Goal: Register for event/course

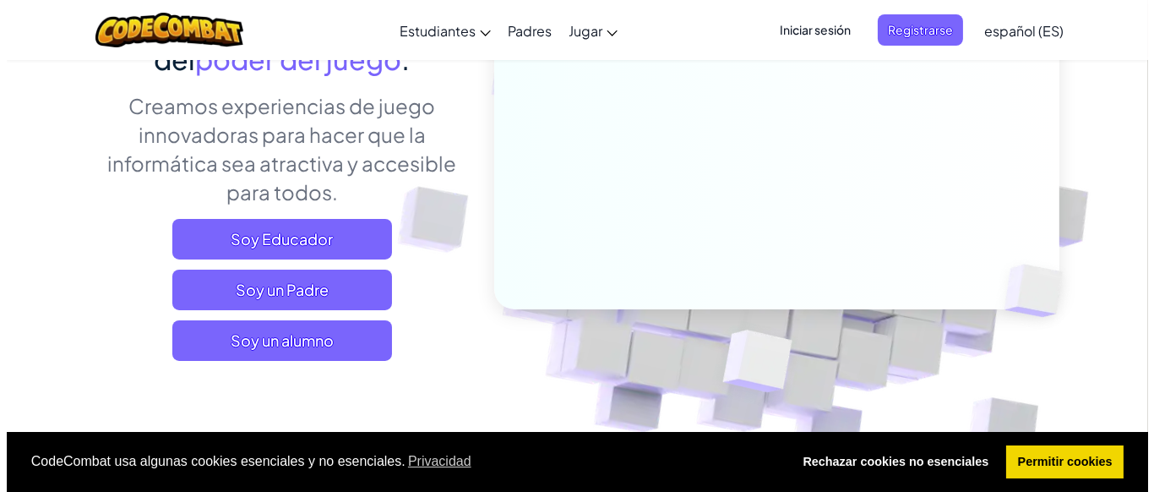
scroll to position [203, 0]
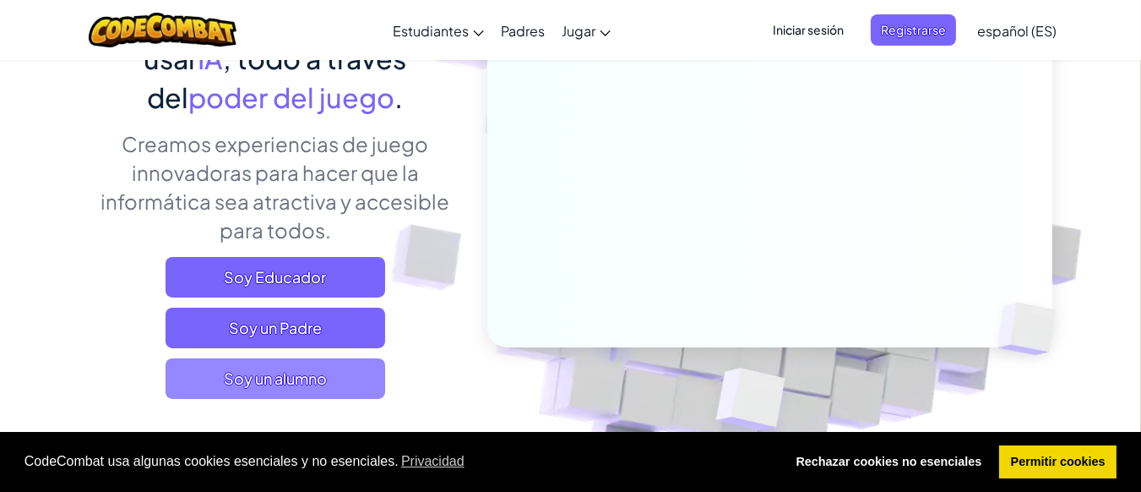
click at [282, 388] on span "Soy un alumno" at bounding box center [276, 378] width 220 height 41
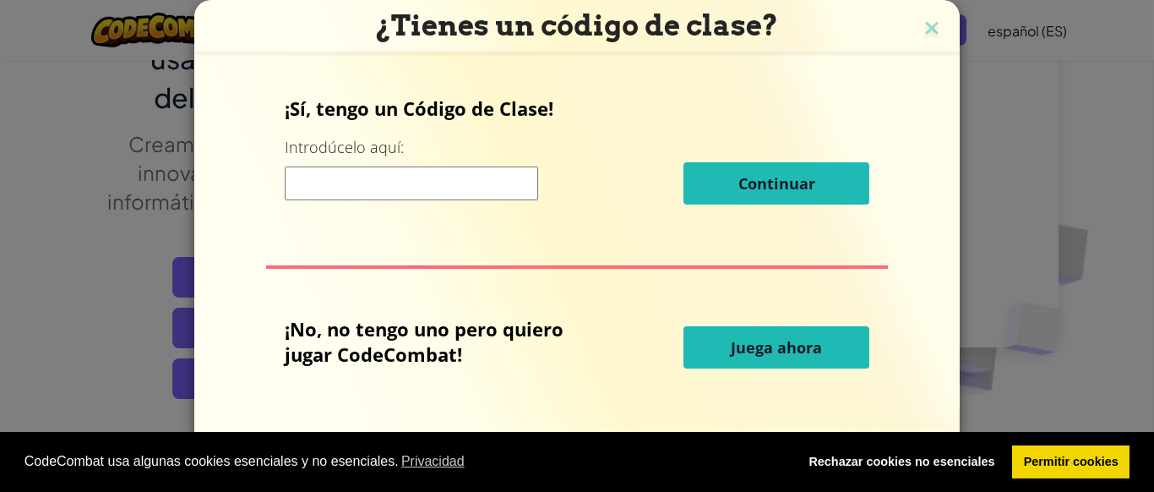
click at [454, 193] on input at bounding box center [411, 183] width 253 height 34
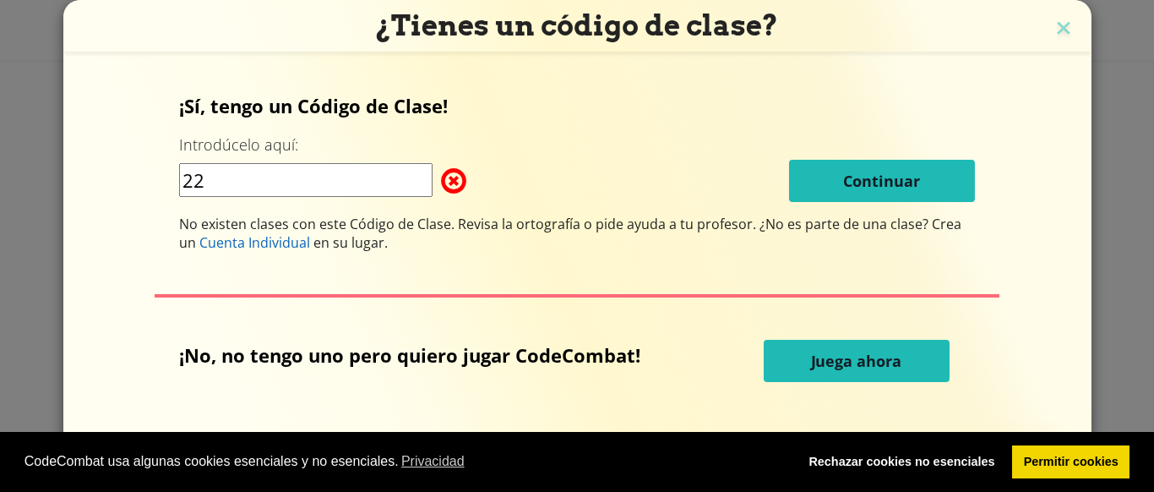
type input "22"
click at [813, 361] on span "Juega ahora" at bounding box center [856, 361] width 91 height 20
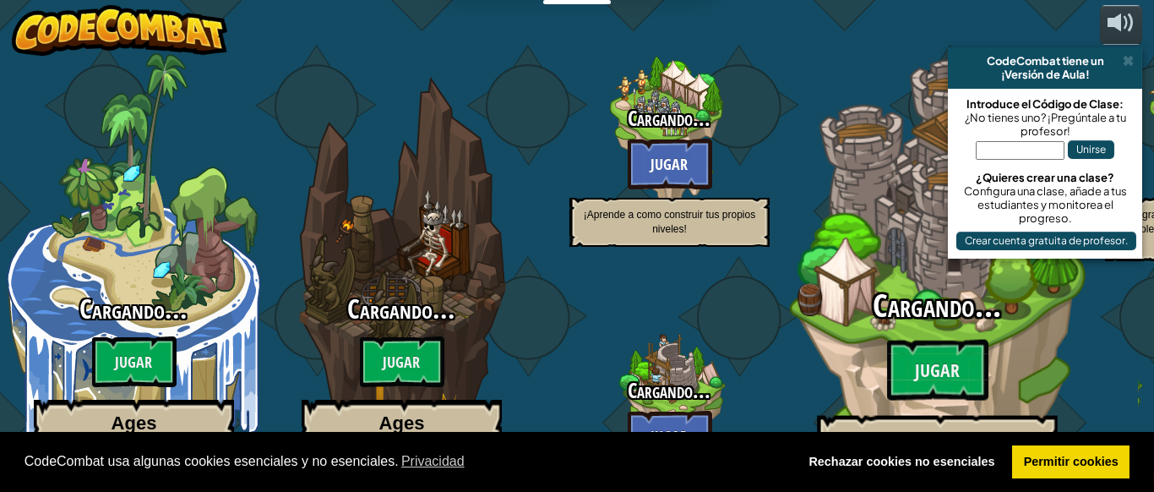
select select "es-ES"
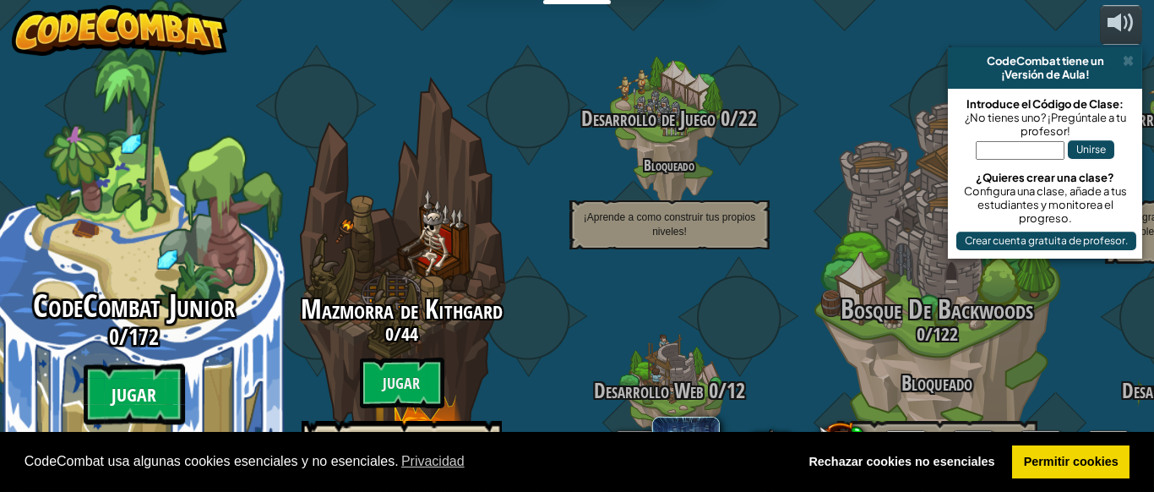
click at [159, 364] on btn "Jugar" at bounding box center [134, 394] width 101 height 61
select select "es-ES"
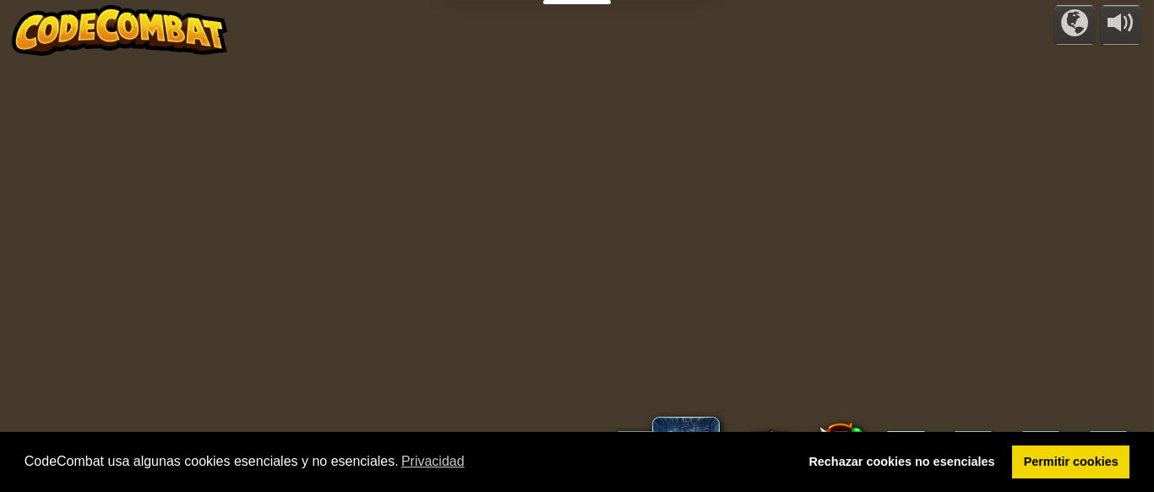
select select "es-ES"
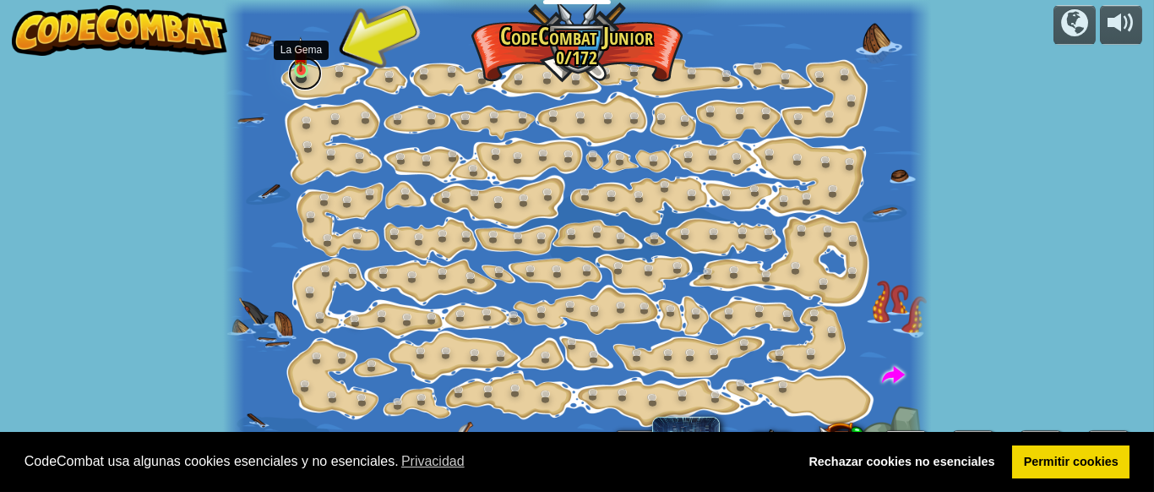
click at [301, 71] on link at bounding box center [305, 74] width 34 height 34
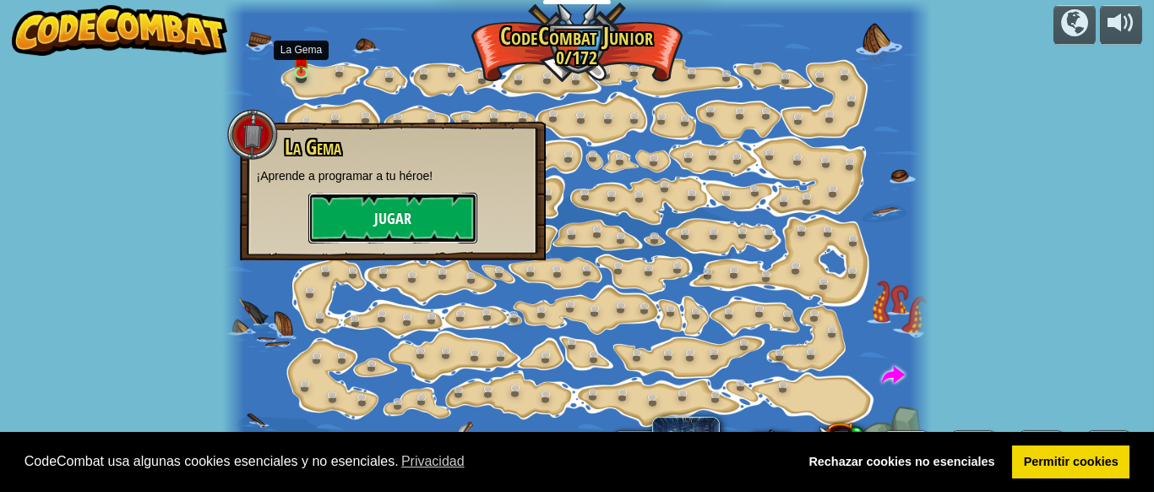
click at [411, 219] on button "Jugar" at bounding box center [392, 218] width 169 height 51
